Goal: Check status: Check status

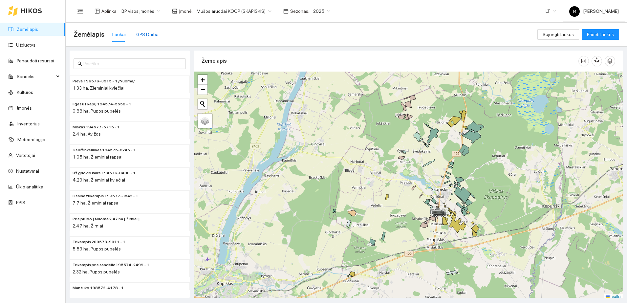
click at [153, 35] on div "GPS Darbai" at bounding box center [147, 34] width 23 height 7
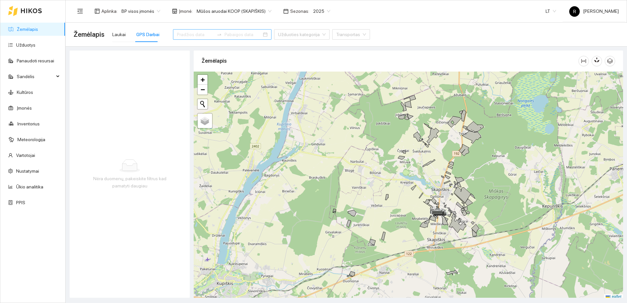
click at [184, 31] on input at bounding box center [195, 34] width 37 height 7
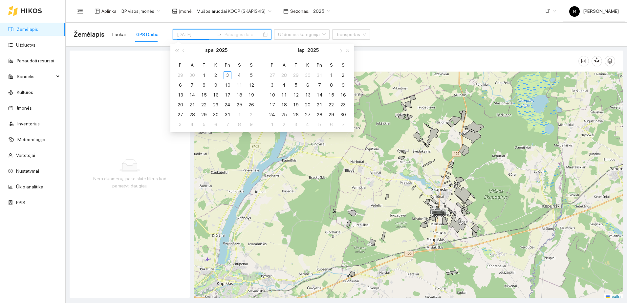
type input "[DATE]"
click at [215, 75] on div "2" at bounding box center [216, 75] width 8 height 8
type input "[DATE]"
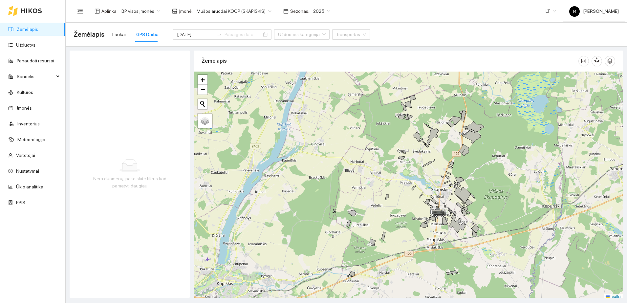
click at [136, 161] on icon at bounding box center [129, 165] width 21 height 13
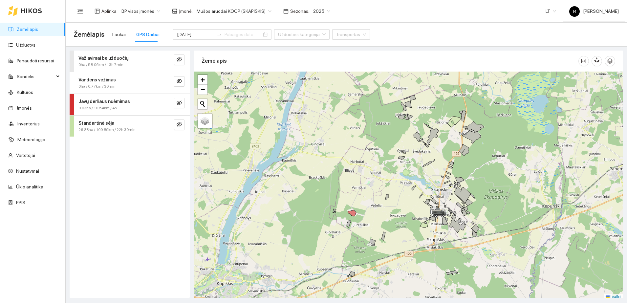
click at [118, 102] on strong "Javų derliaus nuėmimas" at bounding box center [104, 101] width 52 height 5
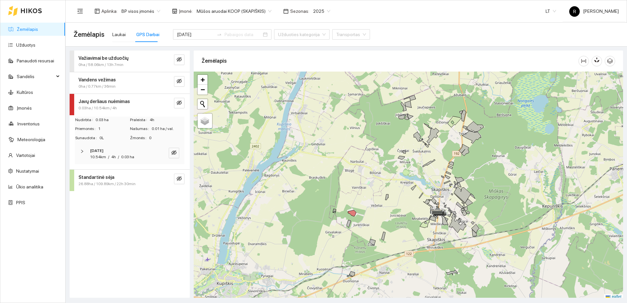
click at [83, 148] on div at bounding box center [84, 151] width 8 height 7
click at [86, 172] on div at bounding box center [85, 172] width 8 height 7
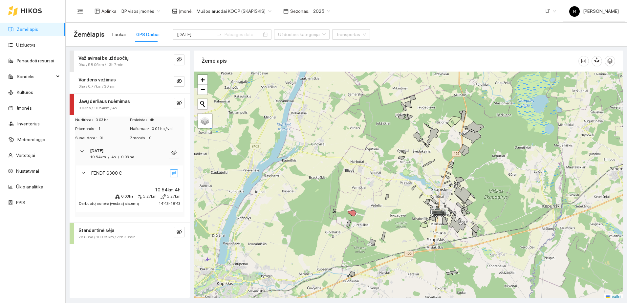
click at [174, 175] on icon "eye-invisible" at bounding box center [174, 173] width 4 height 4
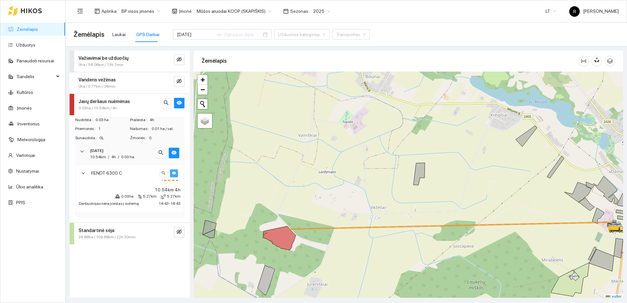
scroll to position [2, 0]
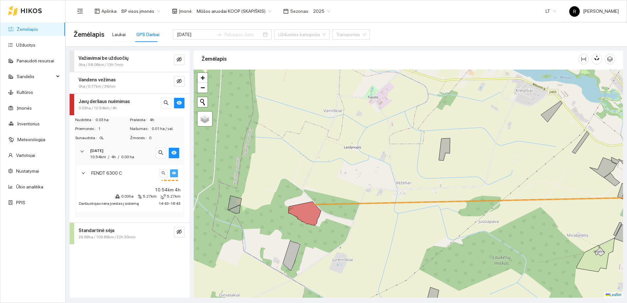
drag, startPoint x: 328, startPoint y: 225, endPoint x: 361, endPoint y: 195, distance: 44.4
click at [361, 195] on div at bounding box center [408, 184] width 429 height 228
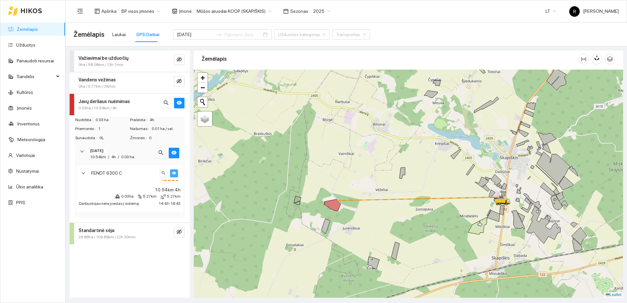
click at [81, 172] on icon "right" at bounding box center [83, 173] width 4 height 4
click at [82, 153] on icon "right" at bounding box center [82, 151] width 4 height 4
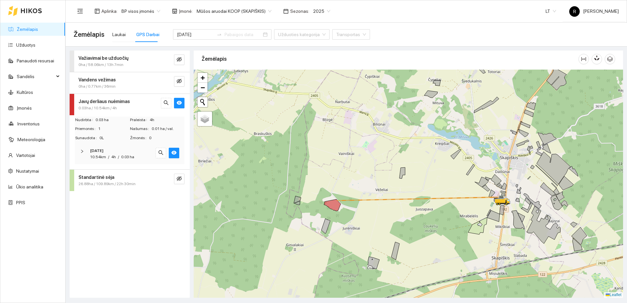
click at [100, 178] on strong "Standartinė sėja" at bounding box center [96, 177] width 36 height 5
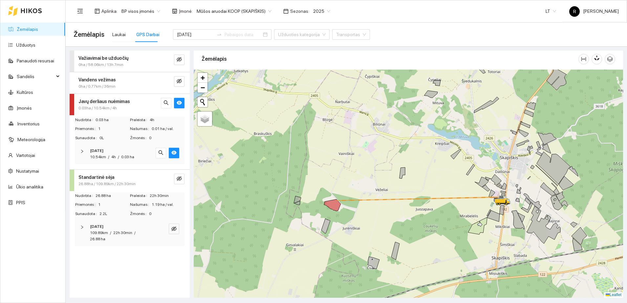
click at [82, 226] on icon "right" at bounding box center [82, 227] width 2 height 3
click at [83, 256] on icon "right" at bounding box center [83, 255] width 4 height 4
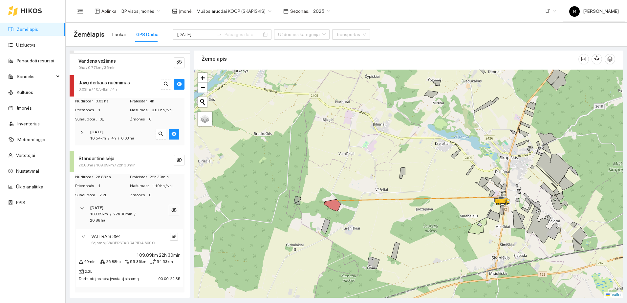
scroll to position [25, 0]
click at [172, 234] on icon "eye-invisible" at bounding box center [174, 236] width 4 height 4
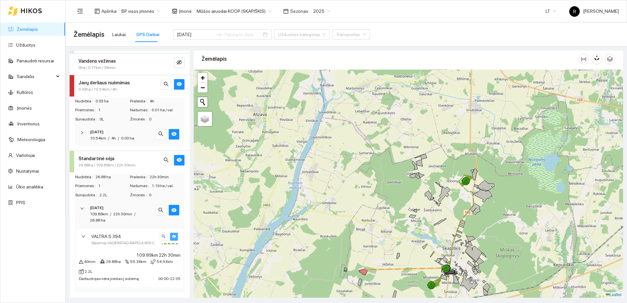
drag, startPoint x: 509, startPoint y: 154, endPoint x: 460, endPoint y: 207, distance: 72.7
click at [460, 207] on div at bounding box center [408, 184] width 429 height 228
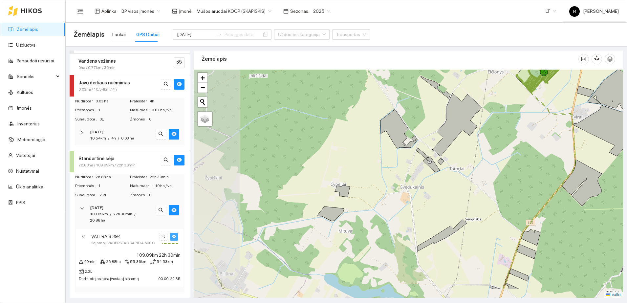
drag, startPoint x: 426, startPoint y: 205, endPoint x: 546, endPoint y: 114, distance: 150.4
click at [546, 114] on div at bounding box center [408, 184] width 429 height 228
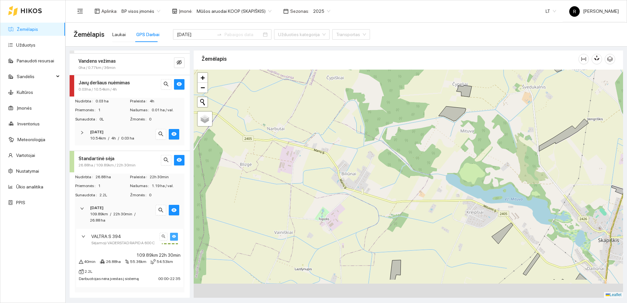
drag, startPoint x: 392, startPoint y: 180, endPoint x: 485, endPoint y: 109, distance: 117.1
click at [470, 123] on div at bounding box center [408, 184] width 429 height 228
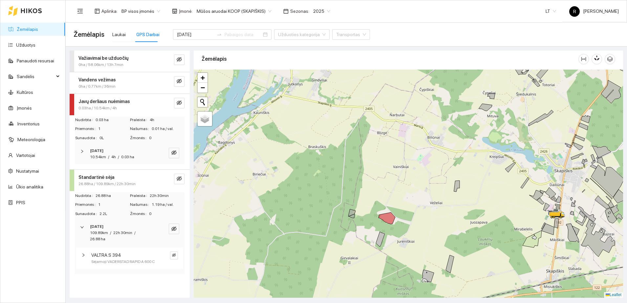
scroll to position [0, 0]
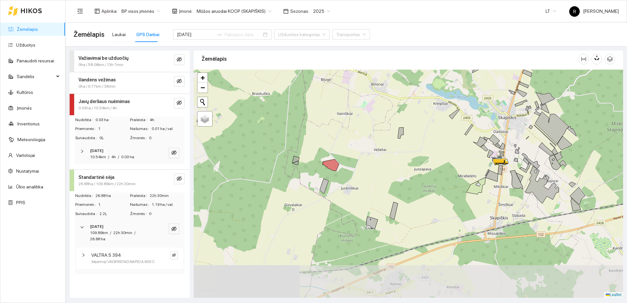
drag, startPoint x: 510, startPoint y: 220, endPoint x: 434, endPoint y: 159, distance: 97.7
click at [446, 163] on div at bounding box center [408, 184] width 429 height 228
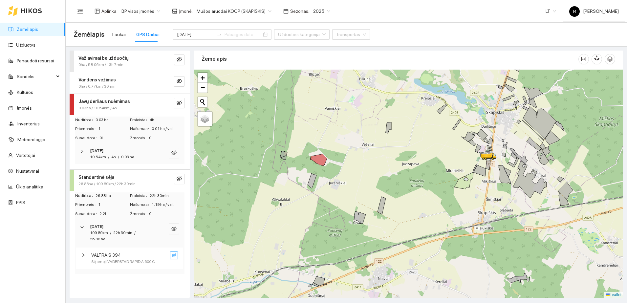
click at [174, 254] on icon "eye-invisible" at bounding box center [174, 254] width 4 height 3
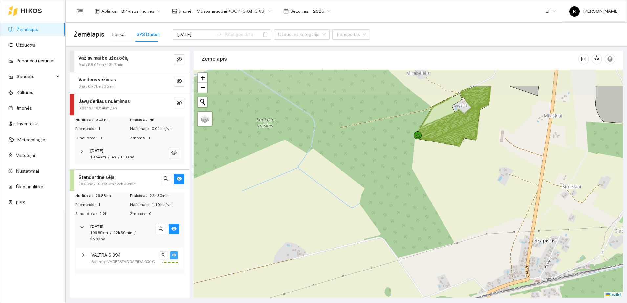
drag, startPoint x: 473, startPoint y: 161, endPoint x: 466, endPoint y: 201, distance: 40.0
click at [466, 201] on div at bounding box center [408, 184] width 429 height 228
